Goal: Transaction & Acquisition: Purchase product/service

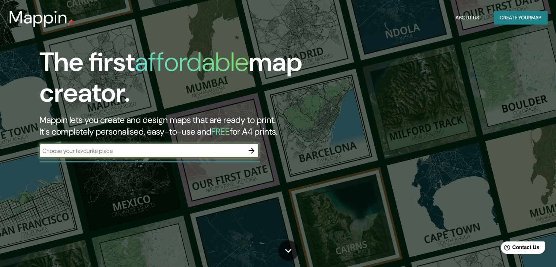
click at [162, 154] on input "text" at bounding box center [141, 151] width 205 height 8
type input "POPAYAN"
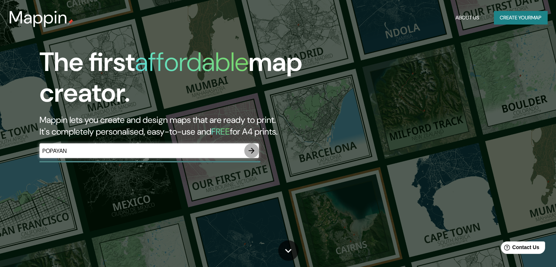
click at [254, 153] on icon "button" at bounding box center [251, 150] width 9 height 9
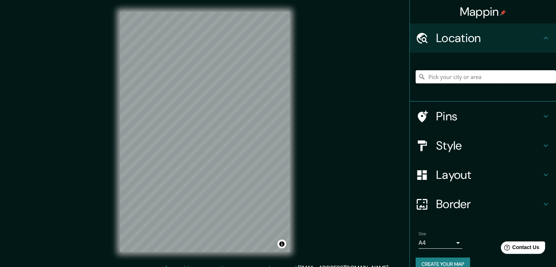
click at [450, 79] on input "Pick your city or area" at bounding box center [486, 76] width 140 height 13
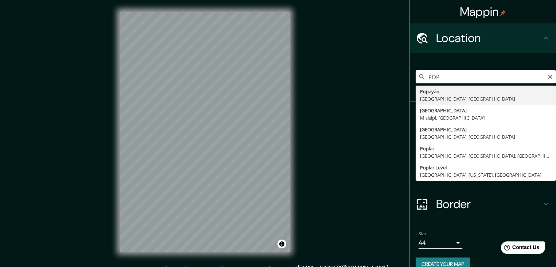
type input "Popayán, [GEOGRAPHIC_DATA], [GEOGRAPHIC_DATA]"
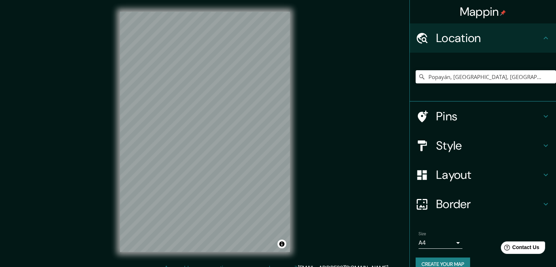
click at [461, 148] on h4 "Style" at bounding box center [488, 145] width 105 height 15
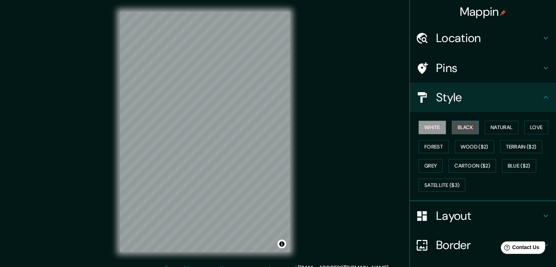
click at [468, 130] on button "Black" at bounding box center [465, 128] width 27 height 14
click at [416, 240] on icon at bounding box center [422, 245] width 13 height 13
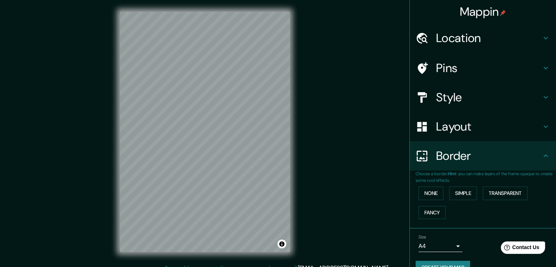
scroll to position [15, 0]
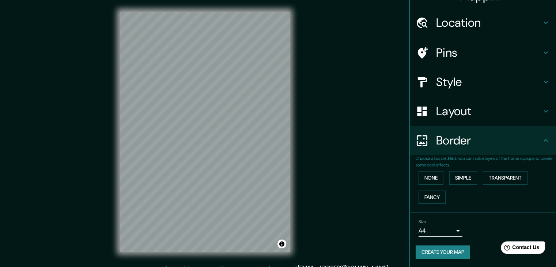
click at [447, 228] on body "Mappin Location [GEOGRAPHIC_DATA], [GEOGRAPHIC_DATA], [GEOGRAPHIC_DATA] Pins St…" at bounding box center [278, 133] width 556 height 267
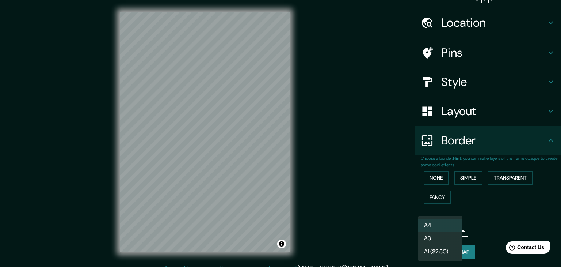
click at [448, 238] on li "A3" at bounding box center [441, 238] width 44 height 13
type input "a4"
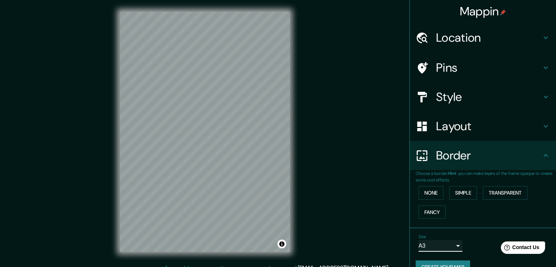
scroll to position [0, 0]
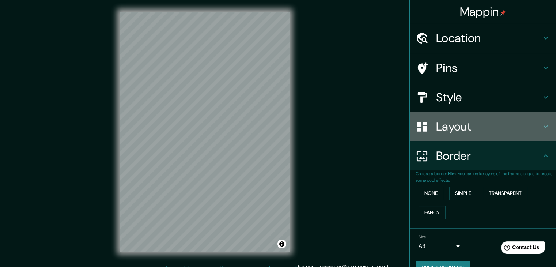
click at [458, 134] on div "Layout" at bounding box center [483, 126] width 146 height 29
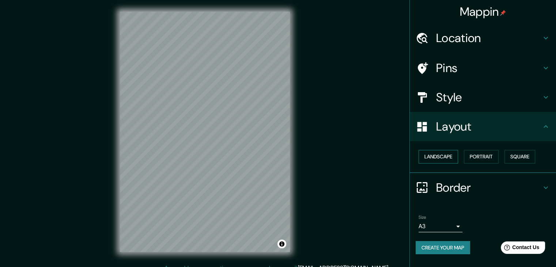
click at [449, 155] on button "Landscape" at bounding box center [438, 157] width 39 height 14
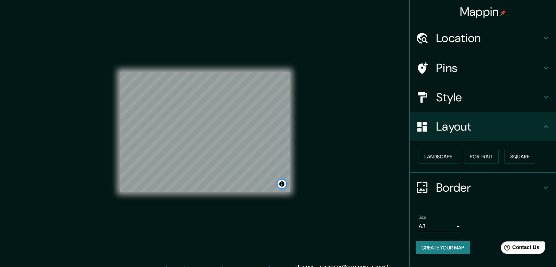
click at [282, 186] on button "Toggle attribution" at bounding box center [281, 183] width 9 height 9
click at [303, 194] on div "Mappin Location [GEOGRAPHIC_DATA], [GEOGRAPHIC_DATA], [GEOGRAPHIC_DATA] Pins St…" at bounding box center [278, 137] width 556 height 275
click at [105, 202] on div "Mappin Location [GEOGRAPHIC_DATA], [GEOGRAPHIC_DATA], [GEOGRAPHIC_DATA] Pins St…" at bounding box center [278, 137] width 556 height 275
